Goal: Information Seeking & Learning: Find specific fact

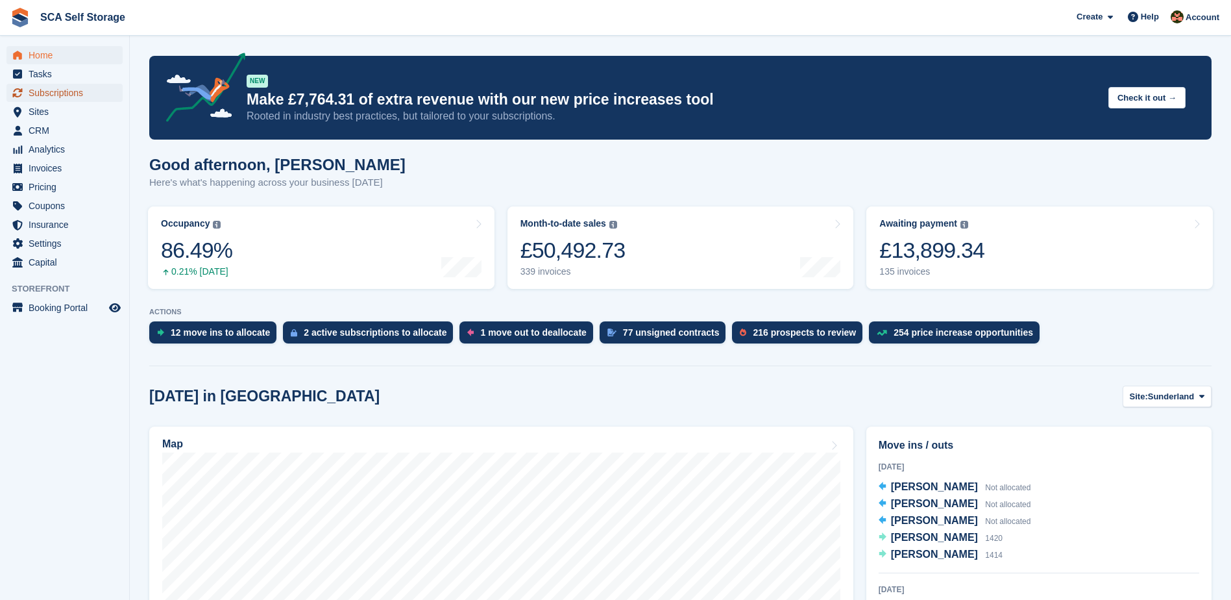
click at [42, 97] on span "Subscriptions" at bounding box center [68, 93] width 78 height 18
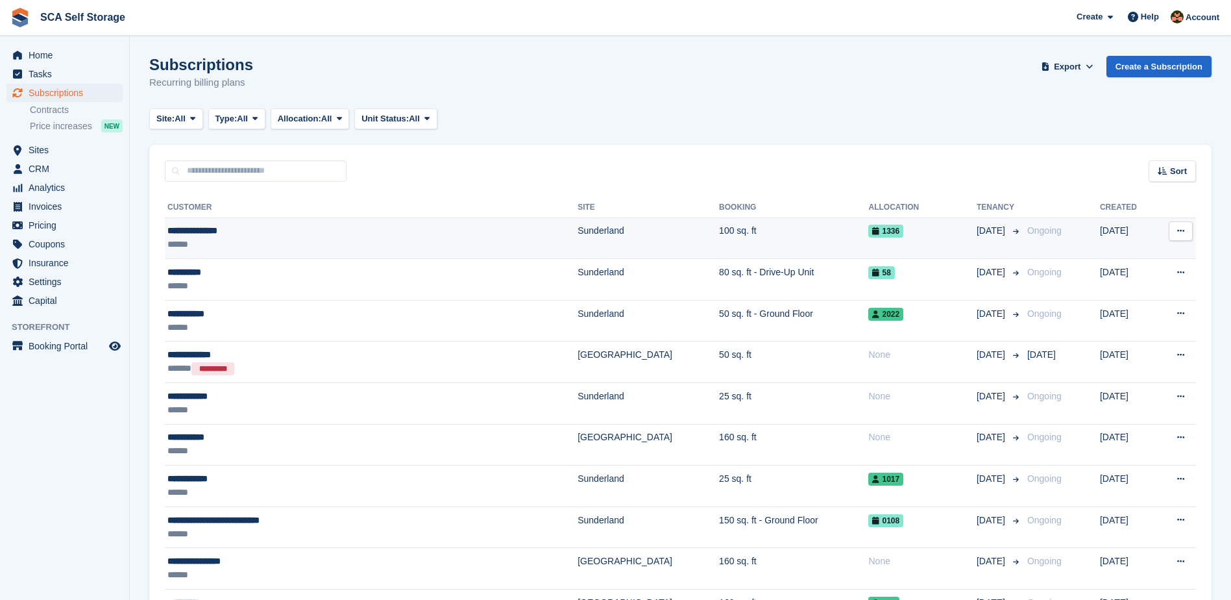
click at [367, 249] on div "******" at bounding box center [303, 245] width 273 height 14
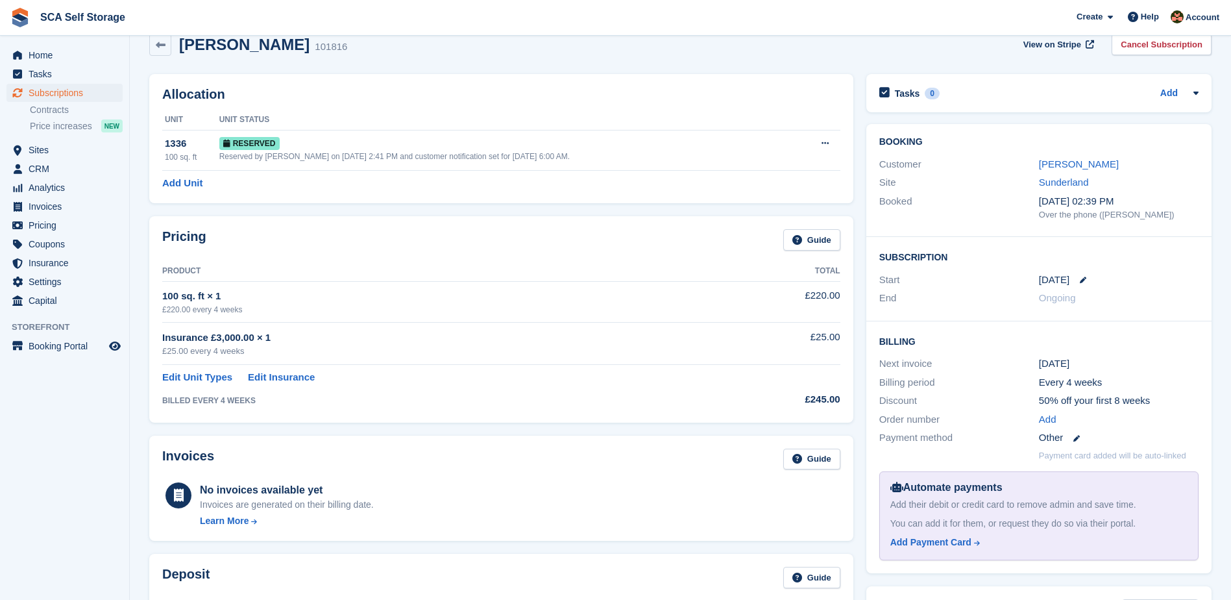
scroll to position [97, 0]
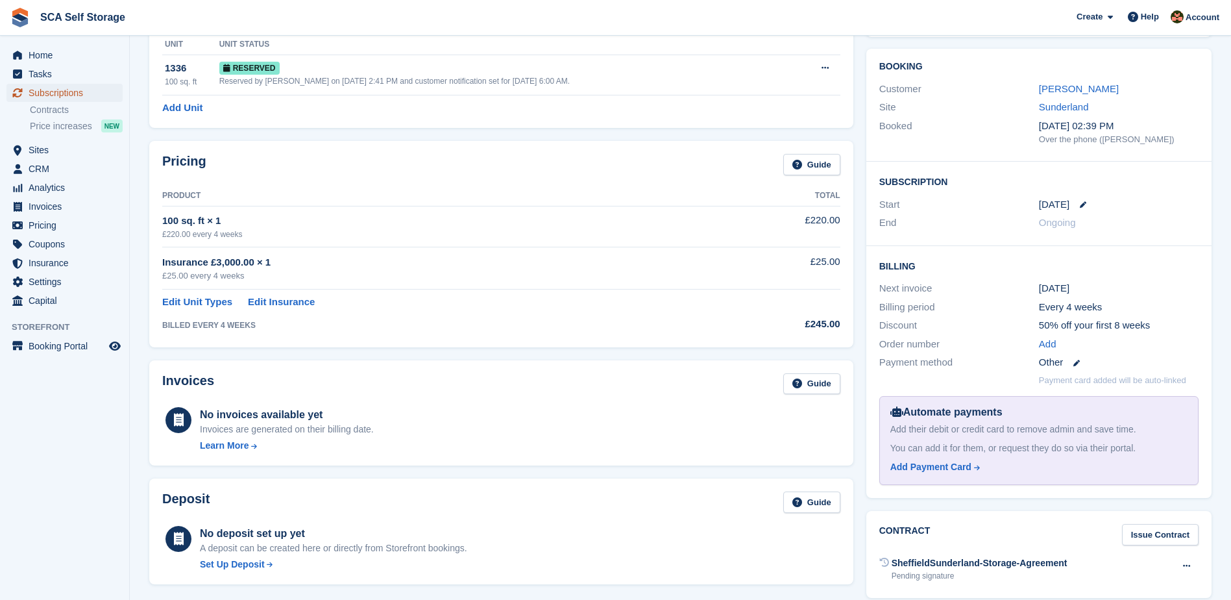
click at [54, 93] on span "Subscriptions" at bounding box center [68, 93] width 78 height 18
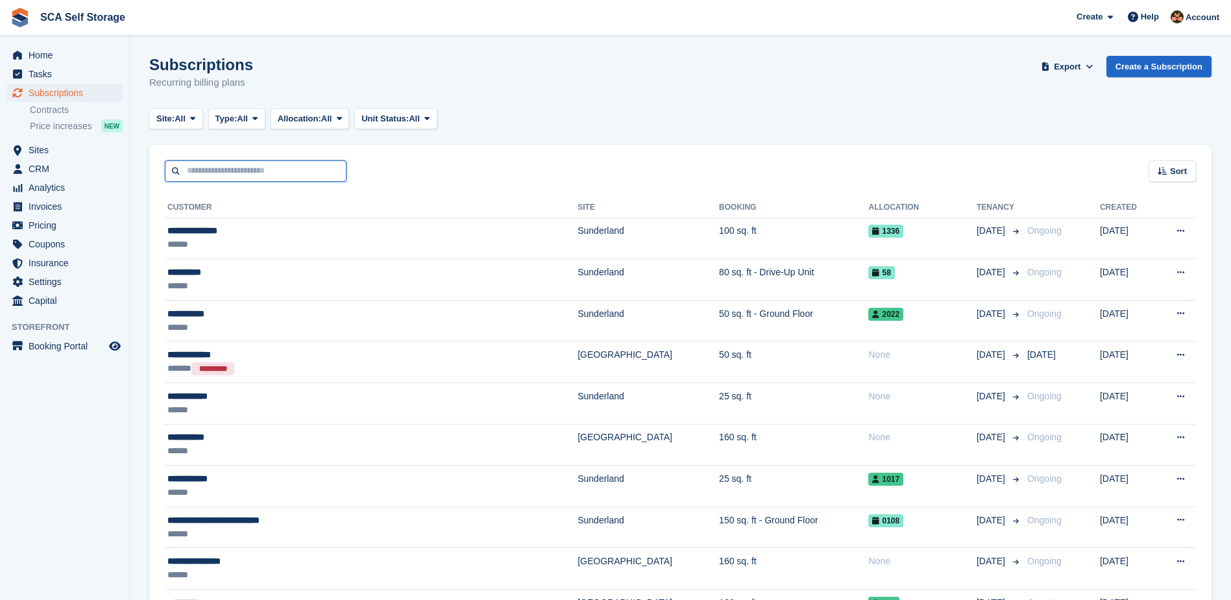
click at [260, 162] on input "text" at bounding box center [256, 170] width 182 height 21
type input "*******"
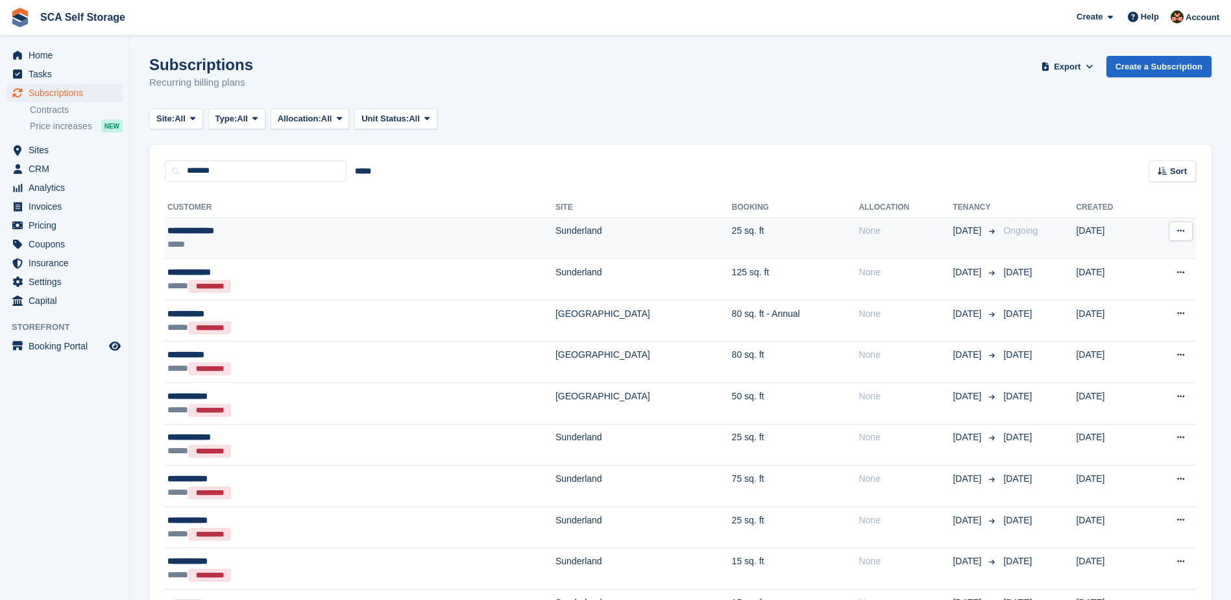
click at [556, 248] on td "Sunderland" at bounding box center [644, 238] width 177 height 42
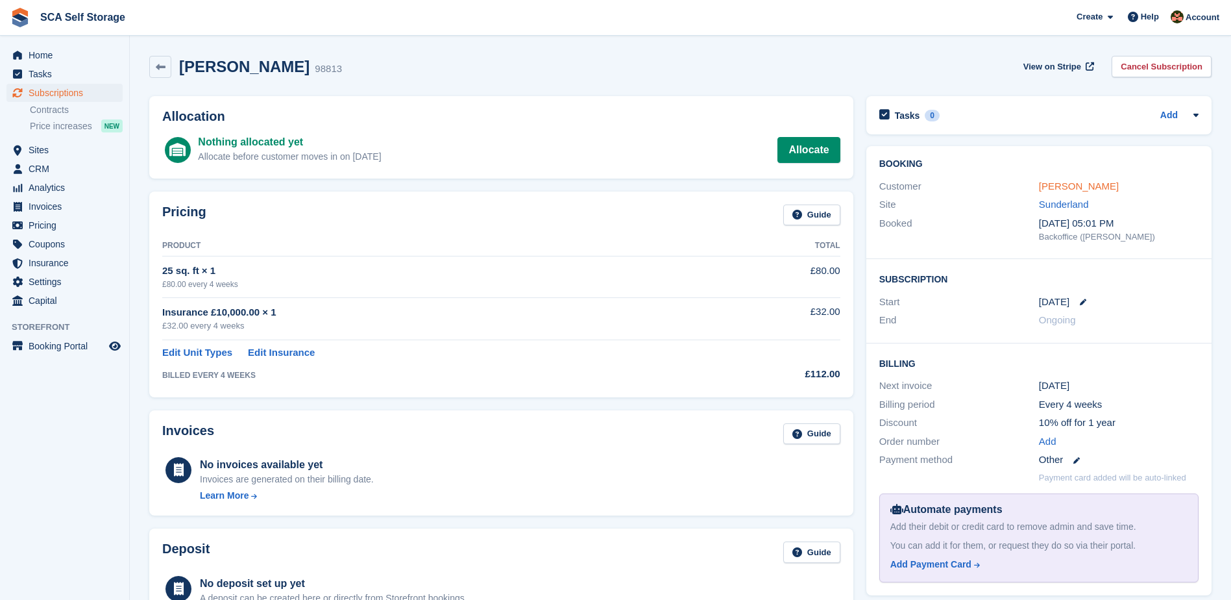
click at [1068, 192] on link "[PERSON_NAME]" at bounding box center [1079, 185] width 80 height 11
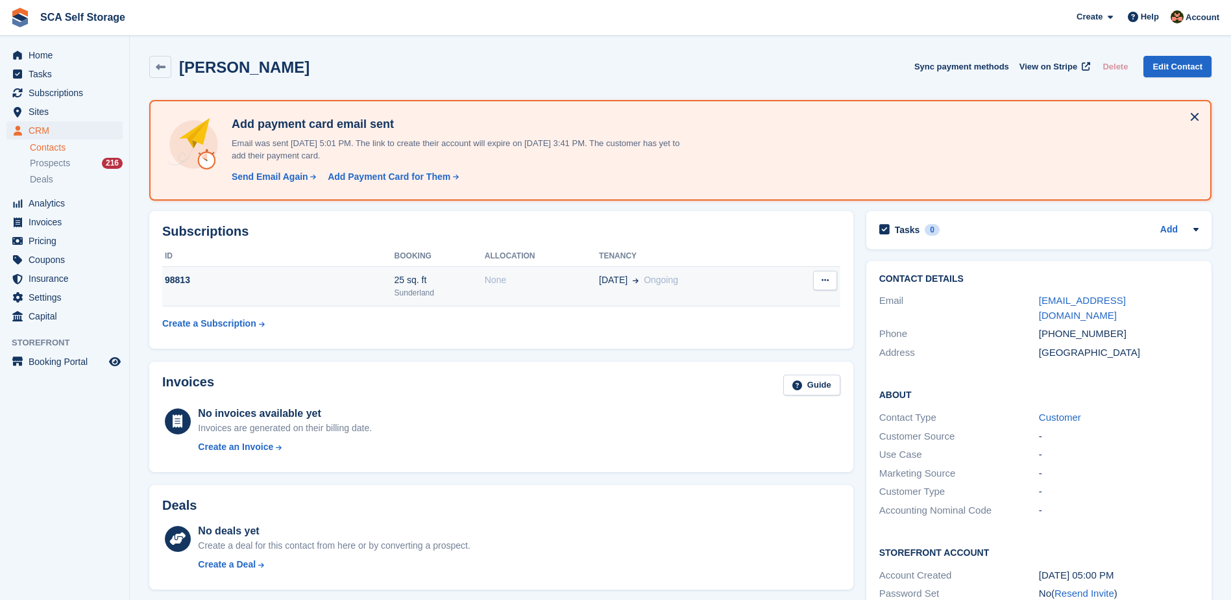
click at [541, 298] on td "None" at bounding box center [542, 287] width 114 height 40
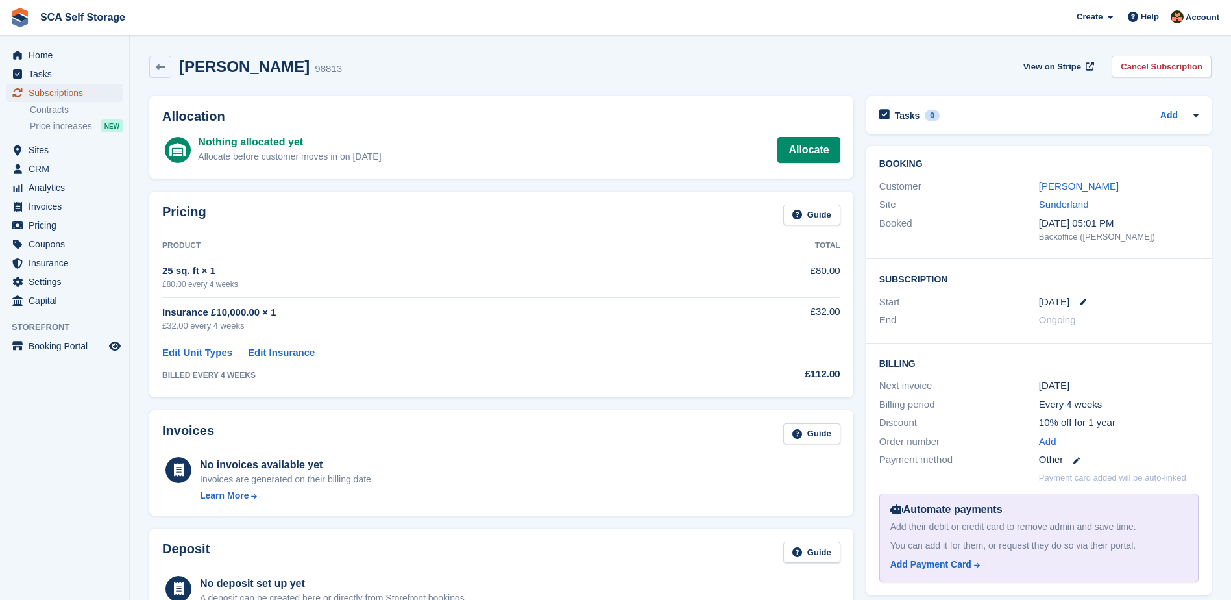
click at [79, 94] on span "Subscriptions" at bounding box center [68, 93] width 78 height 18
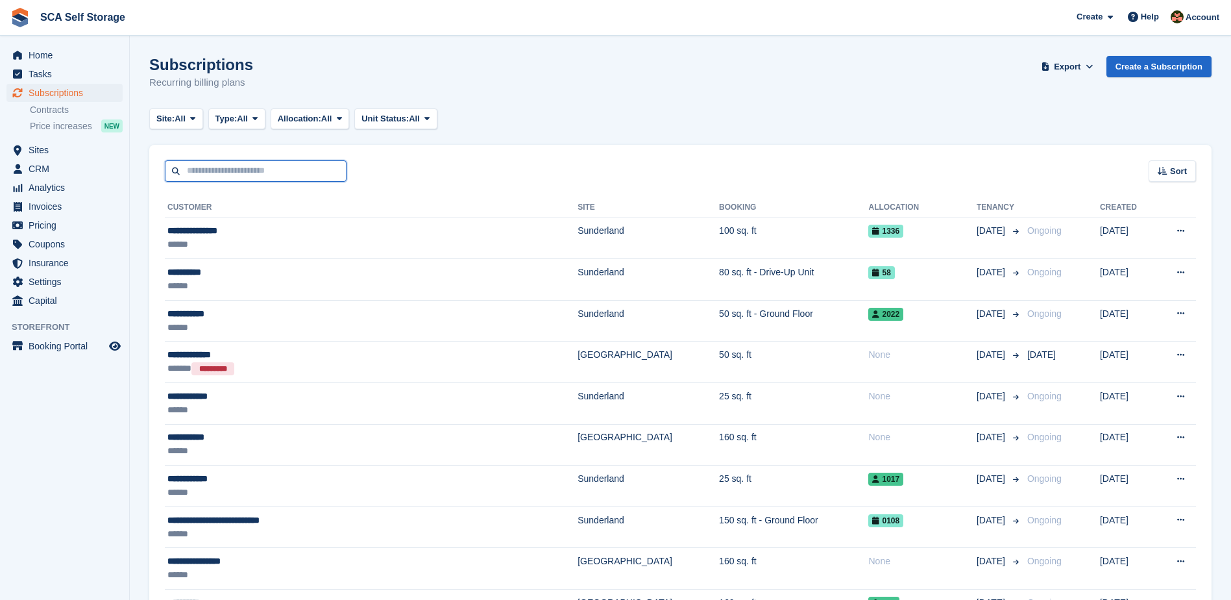
click at [327, 175] on input "text" at bounding box center [256, 170] width 182 height 21
type input "***"
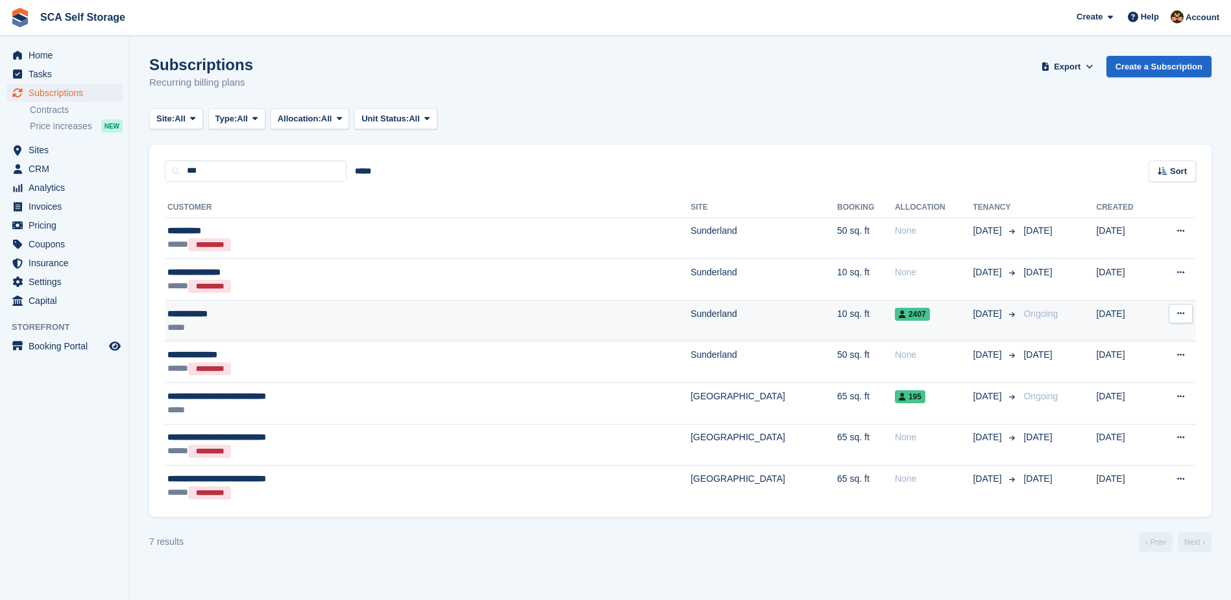
click at [691, 321] on td "Sunderland" at bounding box center [764, 321] width 147 height 42
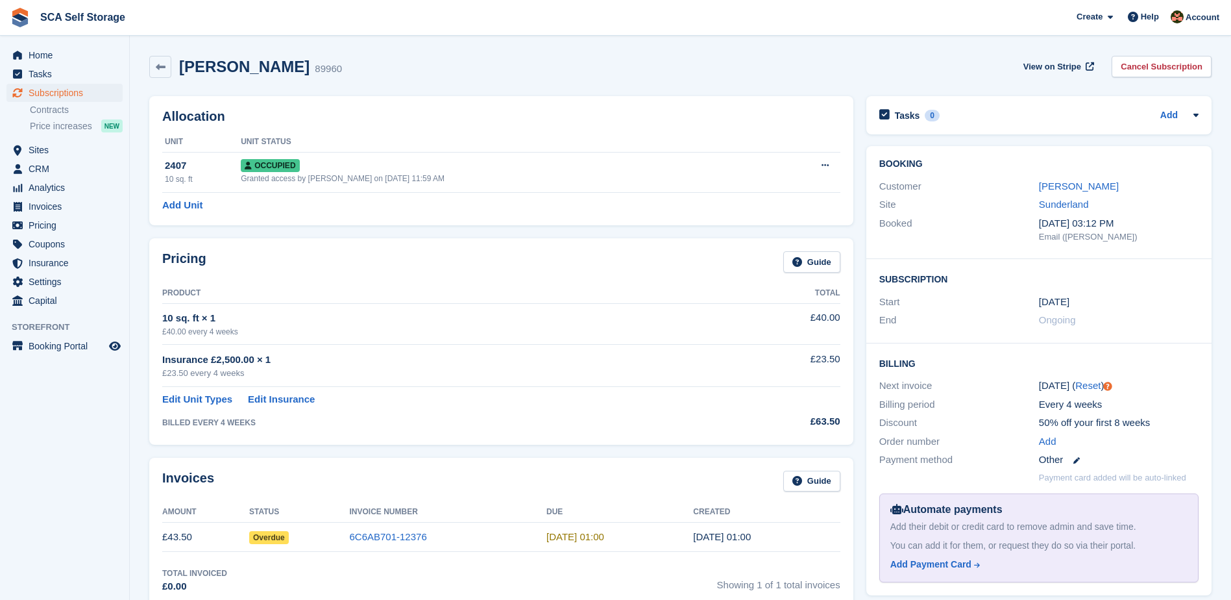
click at [1088, 197] on div "Sunderland" at bounding box center [1119, 204] width 160 height 15
click at [1087, 192] on link "[PERSON_NAME]" at bounding box center [1079, 185] width 80 height 11
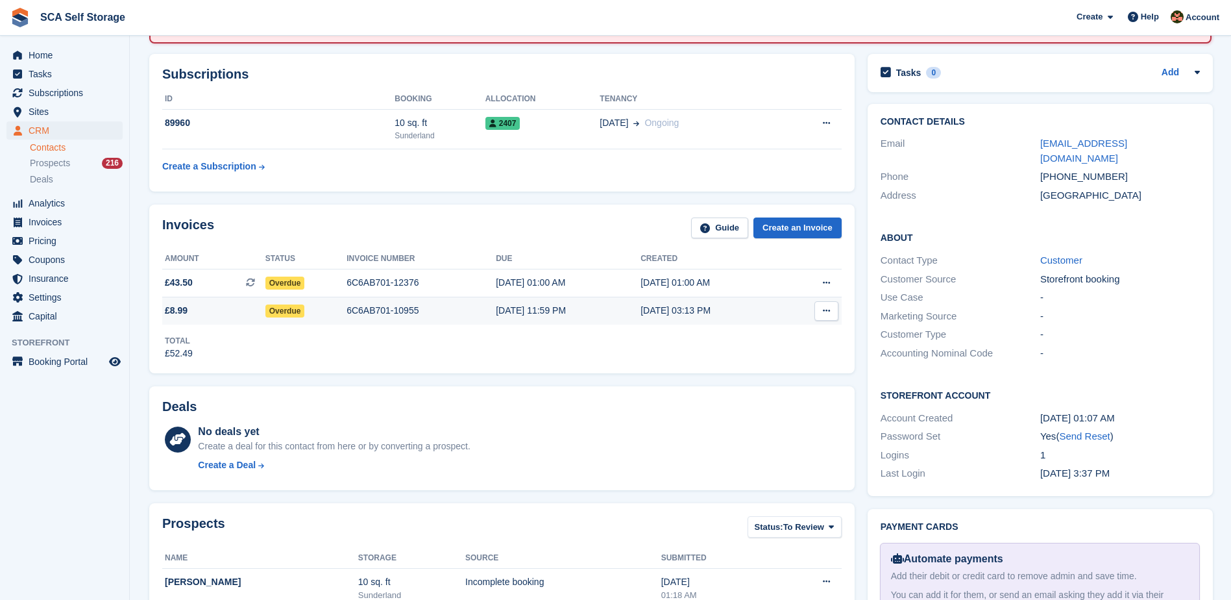
scroll to position [156, 0]
drag, startPoint x: 1117, startPoint y: 164, endPoint x: 1057, endPoint y: 171, distance: 60.2
click at [1057, 171] on div "Phone [PHONE_NUMBER]" at bounding box center [1040, 177] width 319 height 19
copy div "7541025877"
click at [474, 356] on div "Total £52.49" at bounding box center [502, 343] width 680 height 36
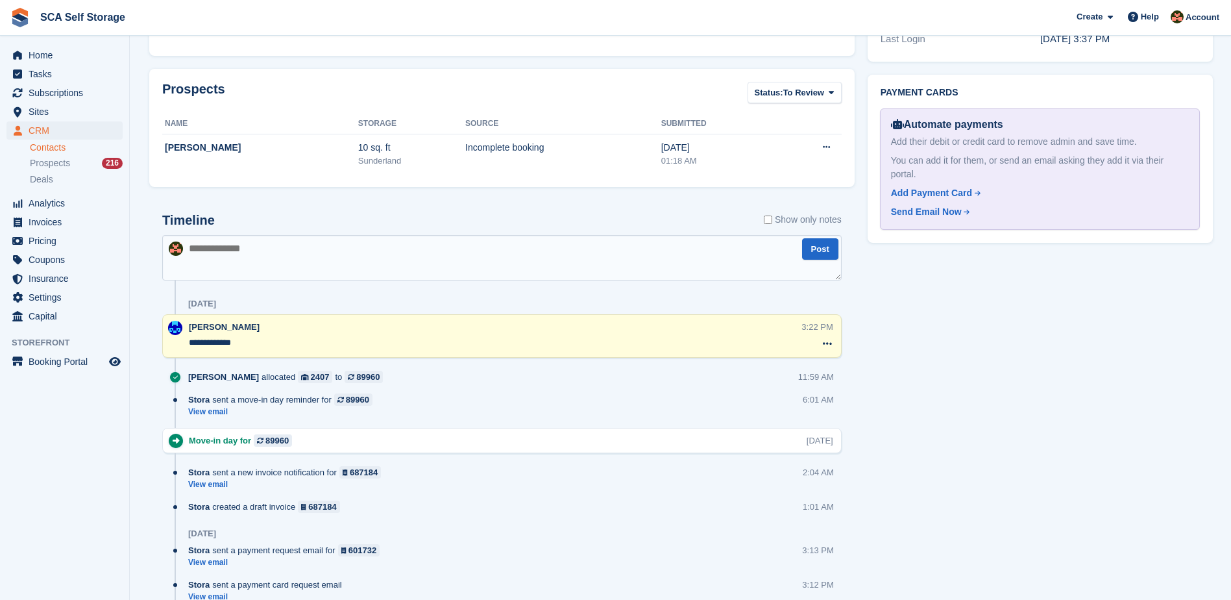
scroll to position [611, 0]
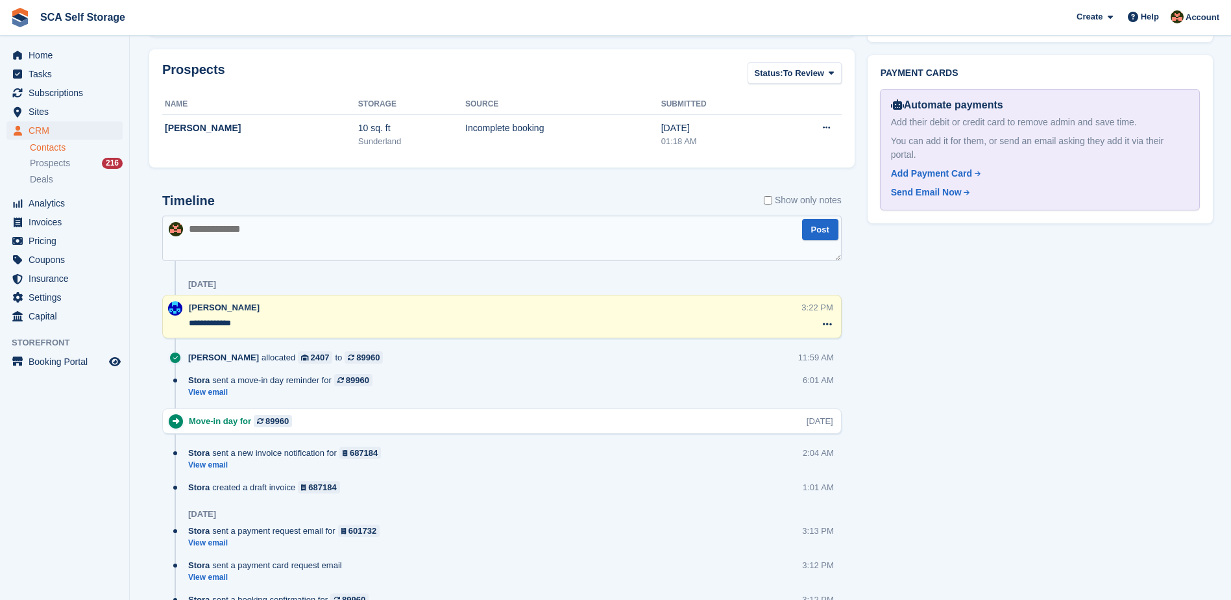
drag, startPoint x: 418, startPoint y: 232, endPoint x: 430, endPoint y: 232, distance: 11.7
click at [418, 232] on textarea at bounding box center [502, 238] width 680 height 45
type textarea "**********"
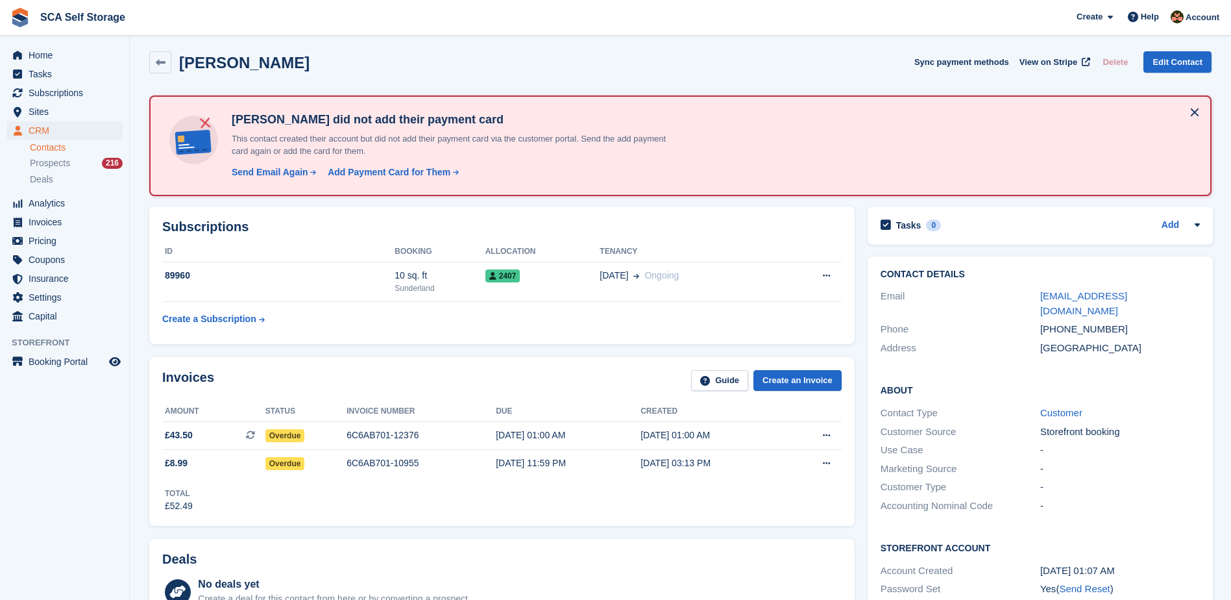
scroll to position [0, 0]
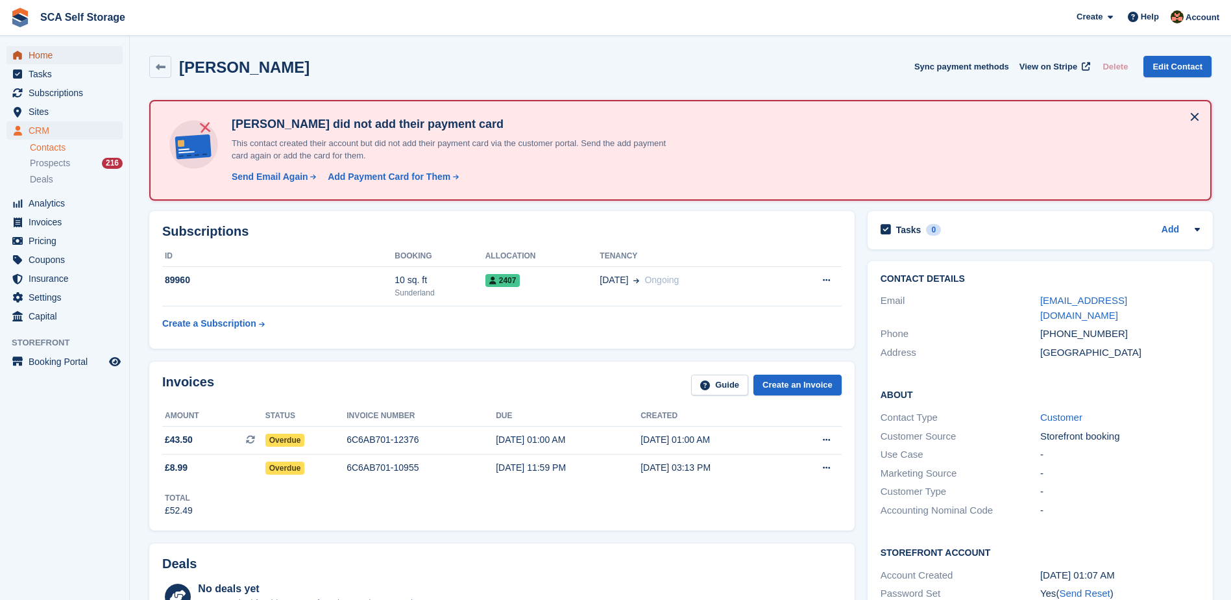
click at [49, 60] on span "Home" at bounding box center [68, 55] width 78 height 18
